Goal: Task Accomplishment & Management: Manage account settings

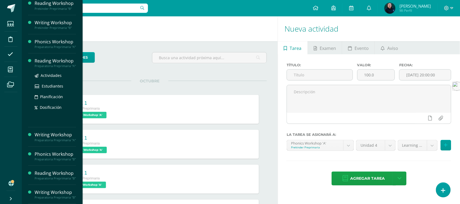
scroll to position [104, 0]
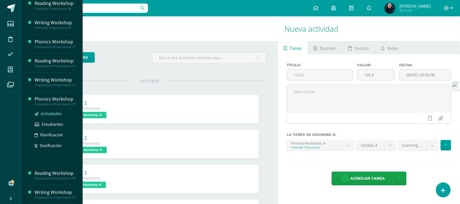
click at [49, 111] on span "Actividades" at bounding box center [51, 113] width 21 height 5
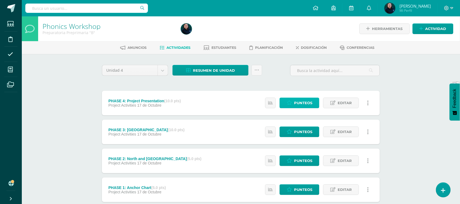
click at [310, 100] on span "Punteos" at bounding box center [303, 103] width 18 height 10
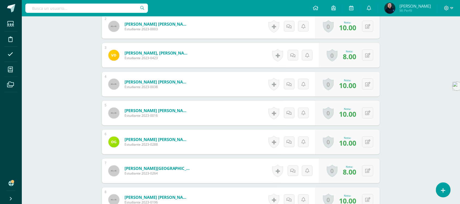
scroll to position [239, 0]
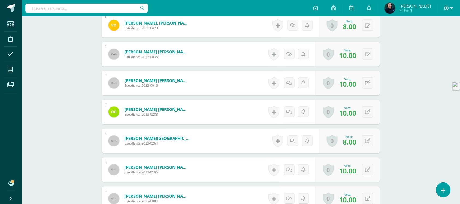
click at [349, 142] on span "8.00" at bounding box center [349, 141] width 13 height 9
click at [366, 141] on button at bounding box center [371, 140] width 11 height 11
click at [353, 145] on link at bounding box center [356, 142] width 11 height 11
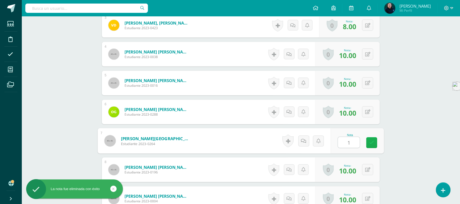
type input "10"
click at [370, 145] on link at bounding box center [371, 142] width 11 height 11
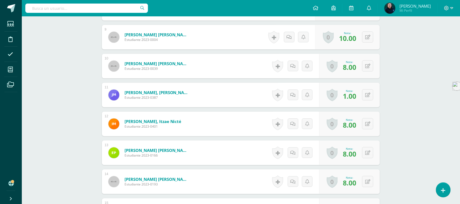
scroll to position [409, 0]
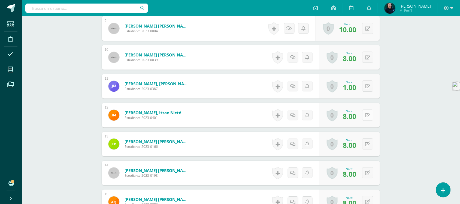
click at [367, 116] on icon at bounding box center [367, 115] width 5 height 5
type input "10"
click at [358, 116] on icon at bounding box center [356, 116] width 5 height 5
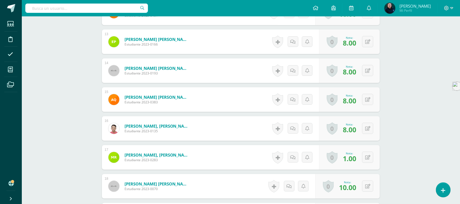
scroll to position [546, 0]
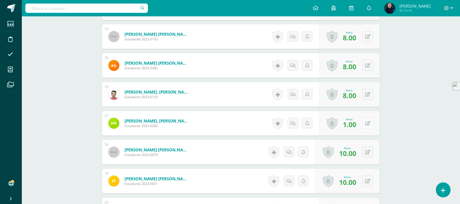
click at [367, 124] on button at bounding box center [367, 122] width 11 height 11
type input "6"
click at [356, 124] on icon at bounding box center [356, 125] width 5 height 5
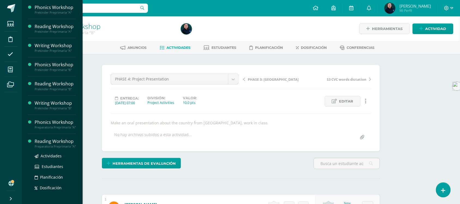
scroll to position [104, 0]
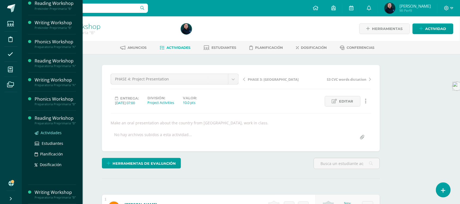
click at [47, 130] on span "Actividades" at bounding box center [51, 132] width 21 height 5
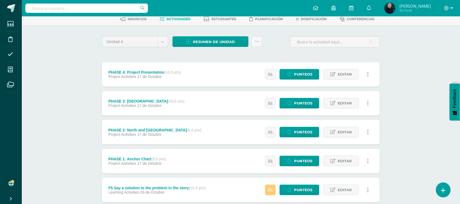
scroll to position [68, 0]
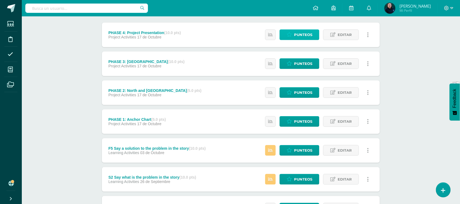
click at [297, 36] on span "Punteos" at bounding box center [303, 35] width 18 height 10
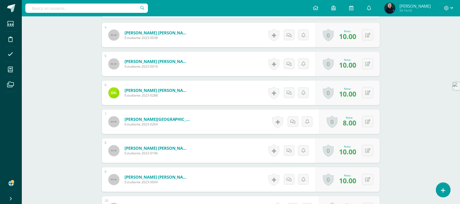
scroll to position [295, 0]
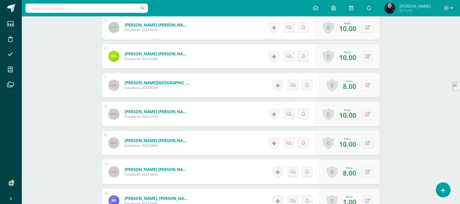
click at [367, 83] on button at bounding box center [367, 85] width 11 height 11
type input "10"
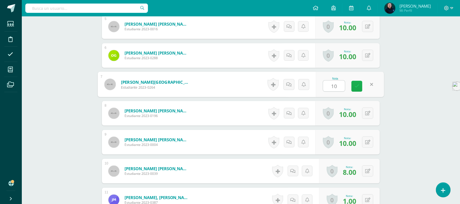
click at [357, 85] on icon at bounding box center [356, 86] width 5 height 5
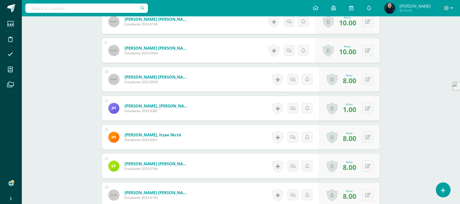
scroll to position [398, 0]
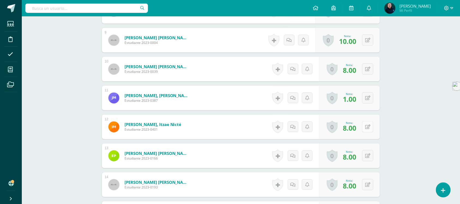
click at [367, 125] on button at bounding box center [367, 126] width 11 height 11
type input "10"
click at [355, 127] on icon at bounding box center [356, 128] width 5 height 5
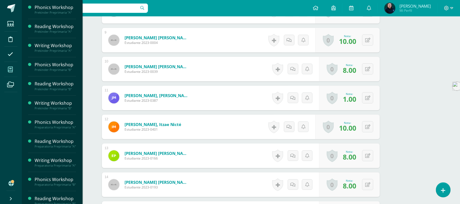
click at [9, 70] on icon at bounding box center [10, 69] width 5 height 5
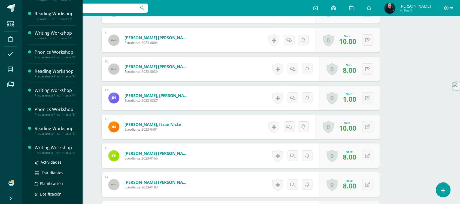
scroll to position [86, 0]
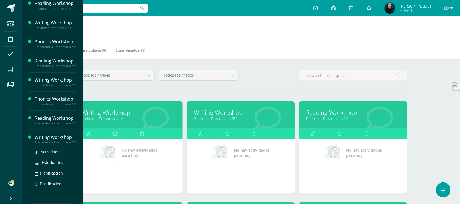
scroll to position [104, 0]
click at [46, 150] on span "Actividades" at bounding box center [51, 151] width 21 height 5
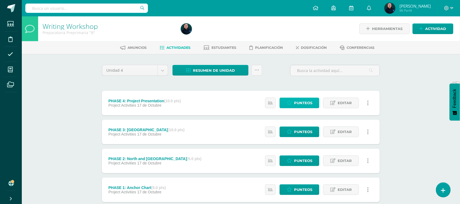
click at [298, 102] on span "Punteos" at bounding box center [303, 103] width 18 height 10
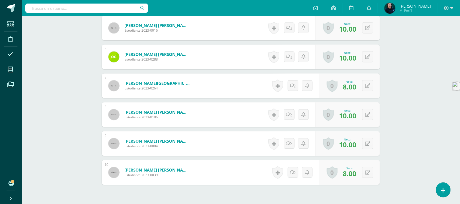
scroll to position [295, 0]
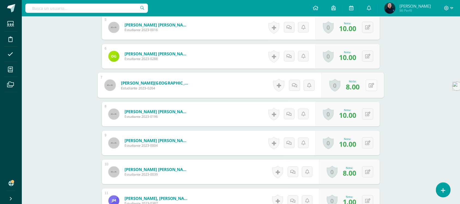
click at [366, 85] on button at bounding box center [371, 85] width 11 height 11
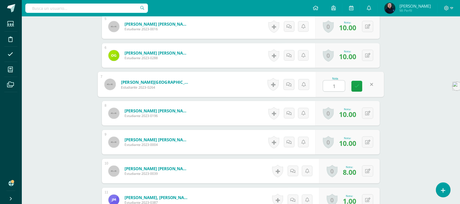
type input "10"
click at [354, 85] on icon at bounding box center [356, 86] width 5 height 5
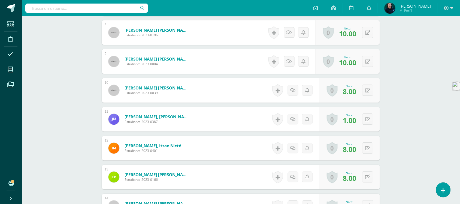
scroll to position [398, 0]
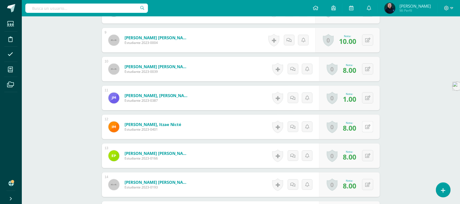
click at [366, 126] on button at bounding box center [367, 126] width 11 height 11
type input "10"
click at [352, 127] on link at bounding box center [356, 128] width 11 height 11
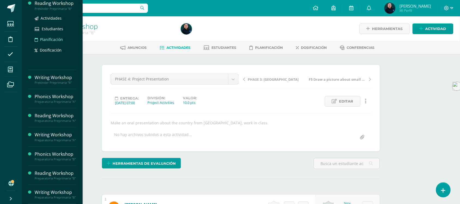
scroll to position [104, 0]
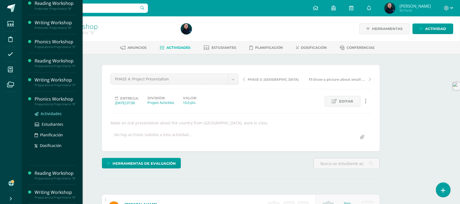
click at [50, 111] on span "Actividades" at bounding box center [51, 113] width 21 height 5
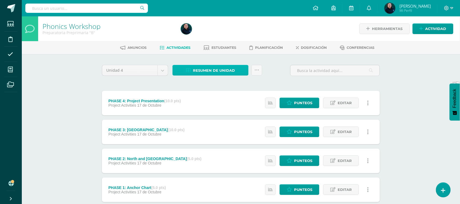
click at [220, 71] on span "Resumen de unidad" at bounding box center [214, 70] width 42 height 10
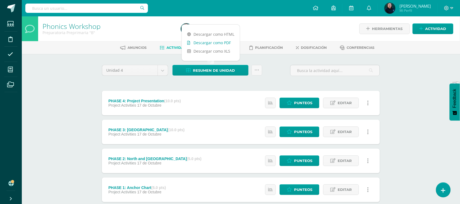
click at [211, 42] on link "Descargar como PDF" at bounding box center [211, 42] width 58 height 8
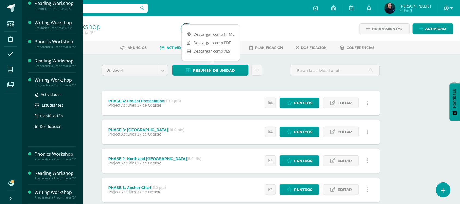
scroll to position [104, 0]
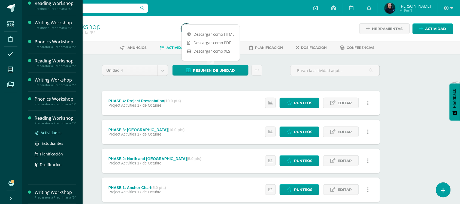
click at [48, 130] on span "Actividades" at bounding box center [51, 132] width 21 height 5
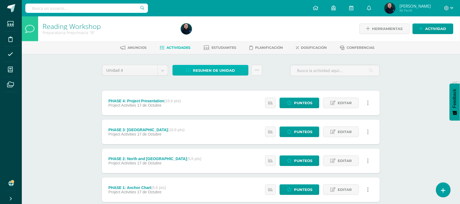
click at [221, 71] on span "Resumen de unidad" at bounding box center [214, 70] width 42 height 10
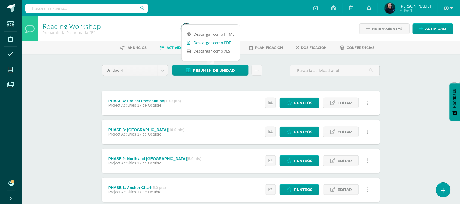
click at [216, 43] on link "Descargar como PDF" at bounding box center [211, 42] width 58 height 8
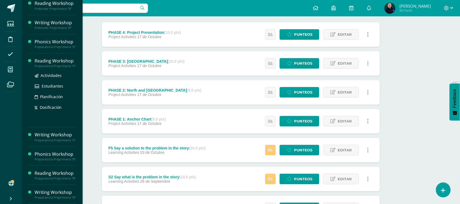
scroll to position [102, 0]
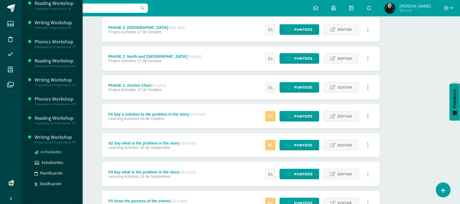
click at [48, 152] on span "Actividades" at bounding box center [51, 151] width 21 height 5
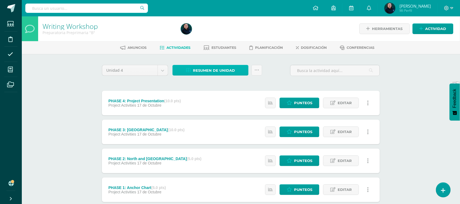
click at [222, 72] on span "Resumen de unidad" at bounding box center [214, 70] width 42 height 10
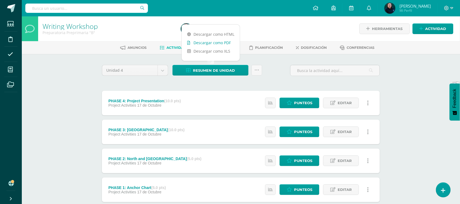
click at [211, 43] on link "Descargar como PDF" at bounding box center [211, 42] width 58 height 8
